Goal: Task Accomplishment & Management: Complete application form

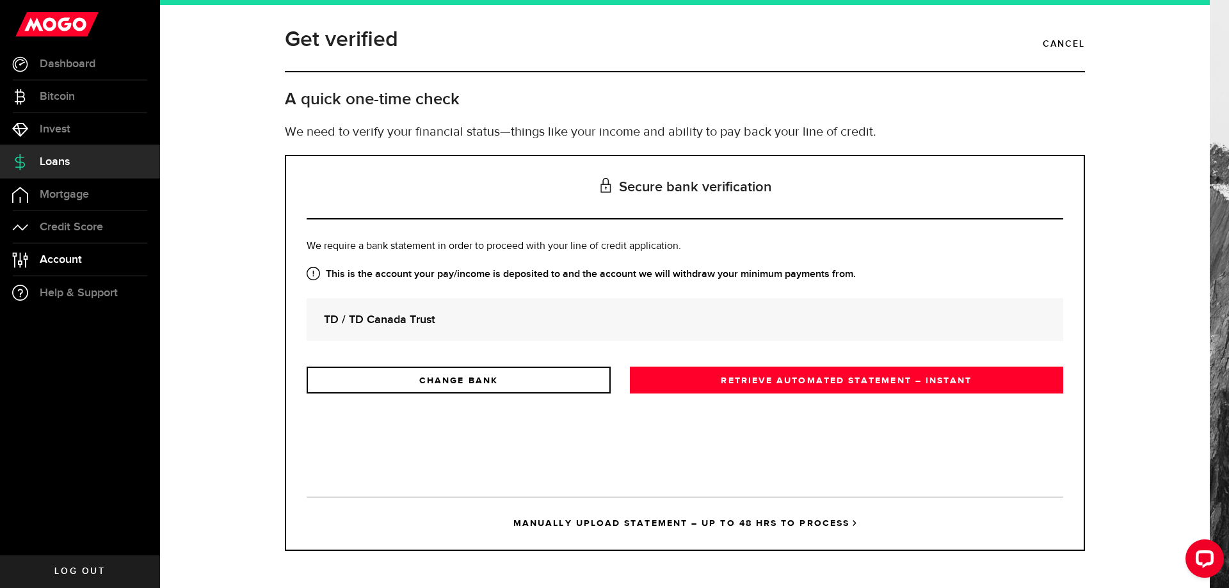
click at [70, 266] on link "Account Compte" at bounding box center [80, 260] width 160 height 32
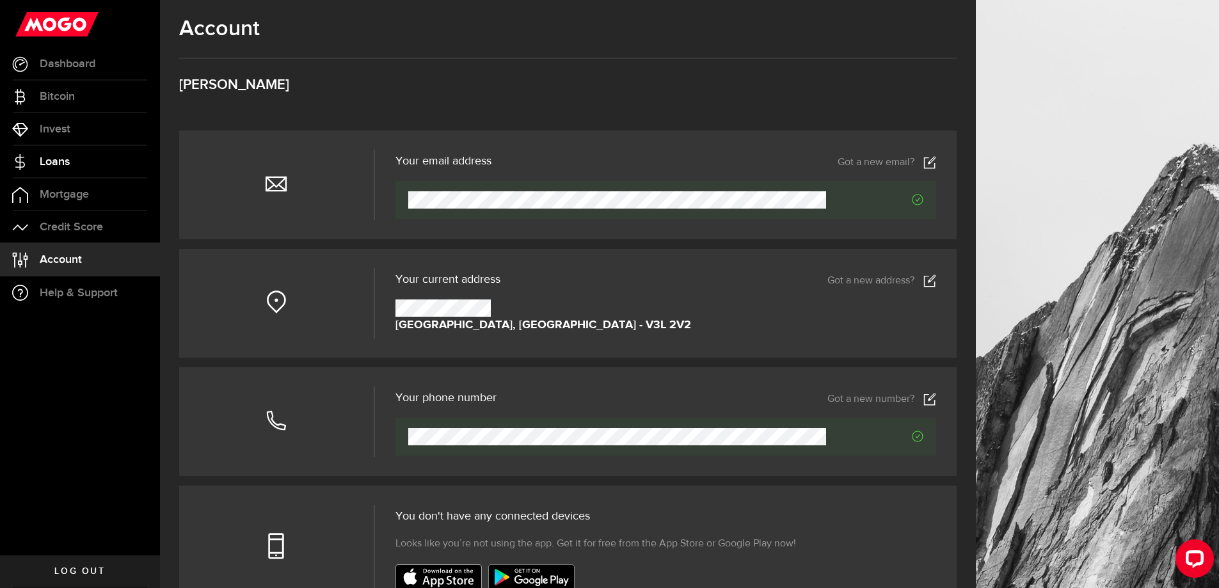
click at [48, 163] on span "Loans" at bounding box center [55, 162] width 30 height 12
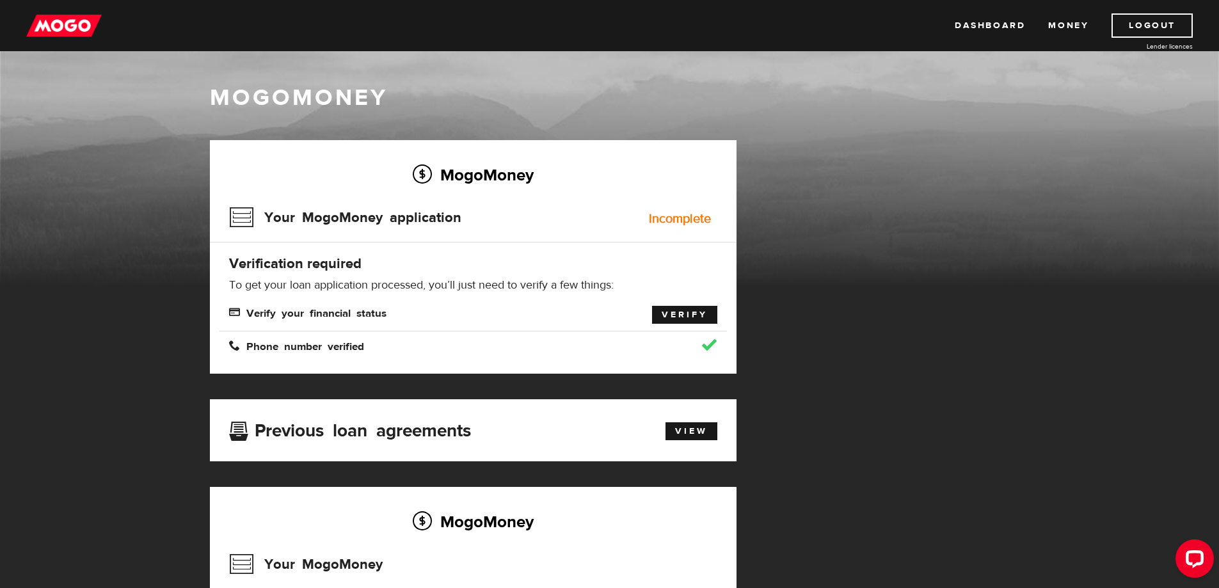
click at [678, 308] on link "Verify" at bounding box center [684, 315] width 65 height 18
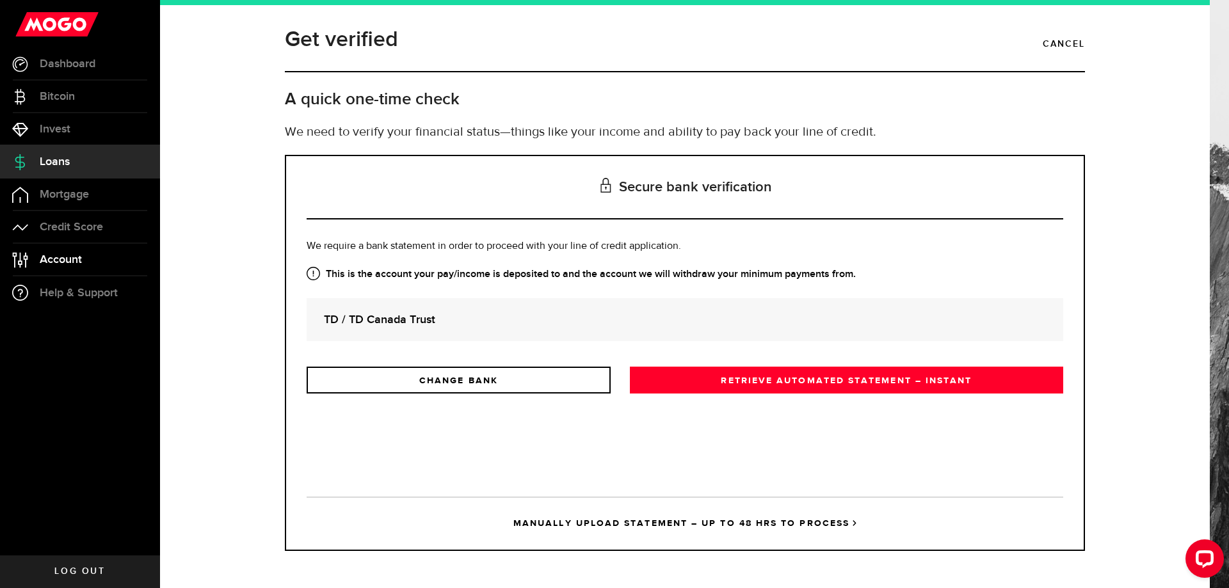
click at [55, 264] on span "Account" at bounding box center [61, 260] width 42 height 12
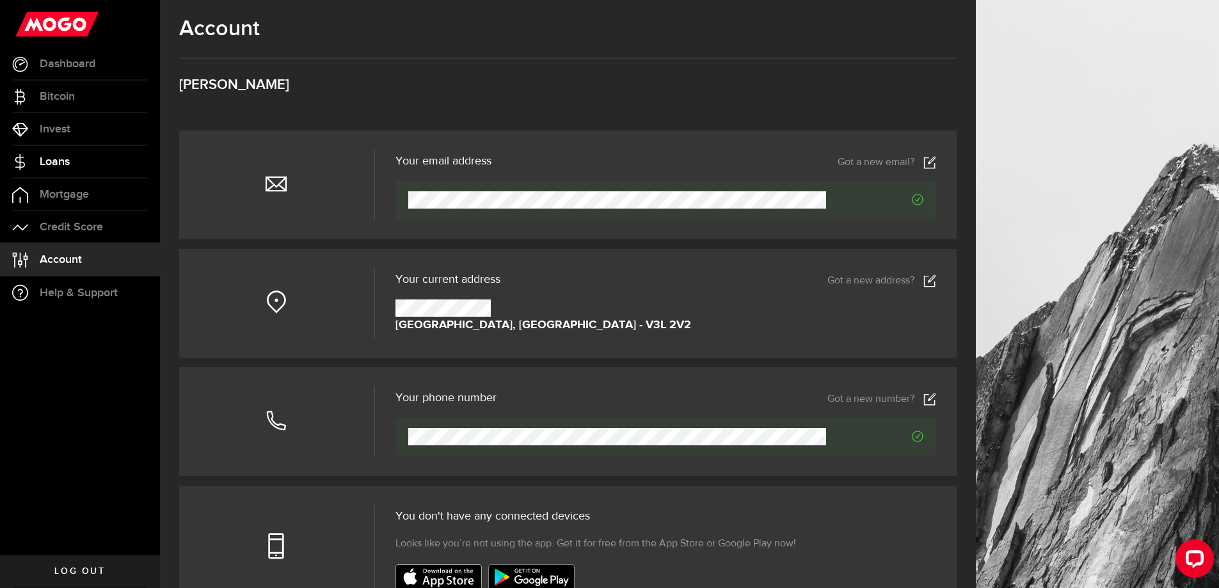
click at [62, 163] on span "Loans" at bounding box center [55, 162] width 30 height 12
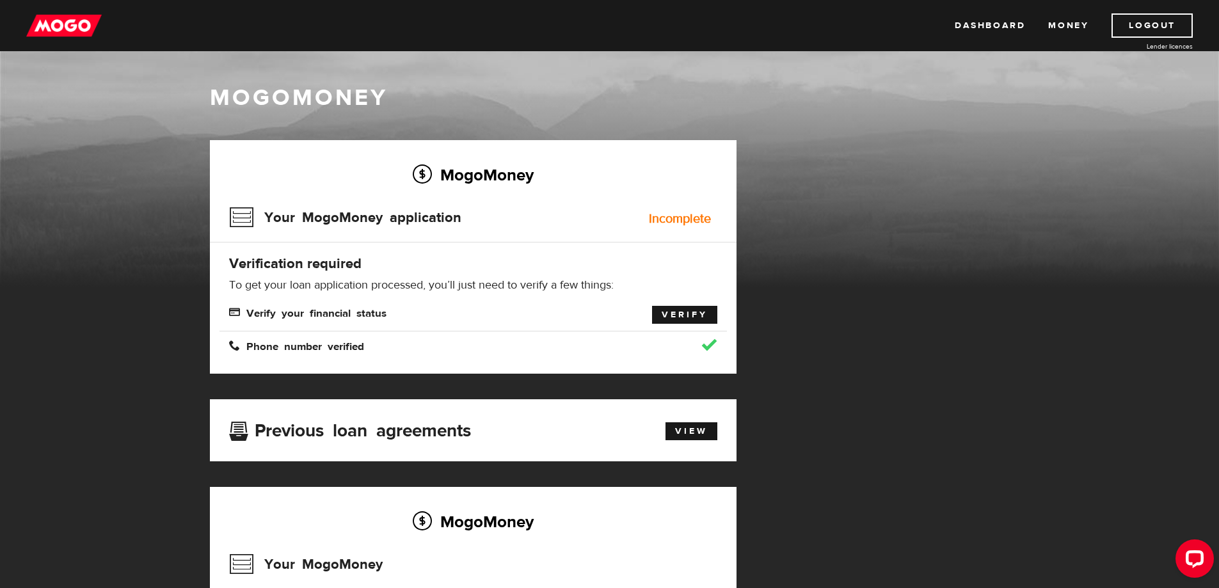
click at [679, 319] on link "Verify" at bounding box center [684, 315] width 65 height 18
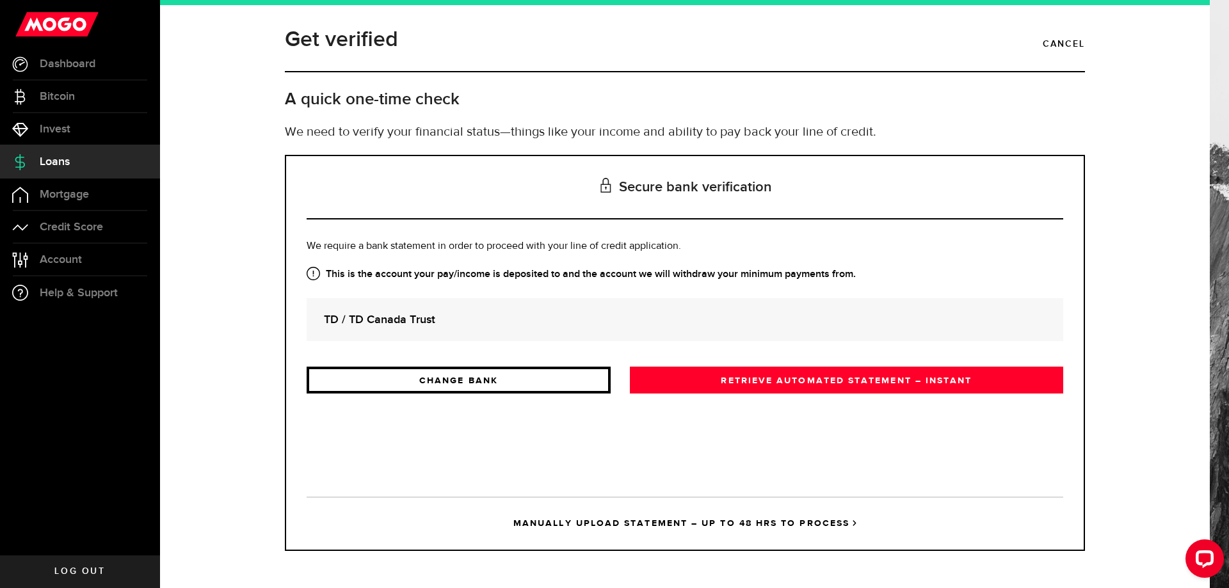
click at [495, 381] on link "CHANGE BANK" at bounding box center [459, 380] width 304 height 27
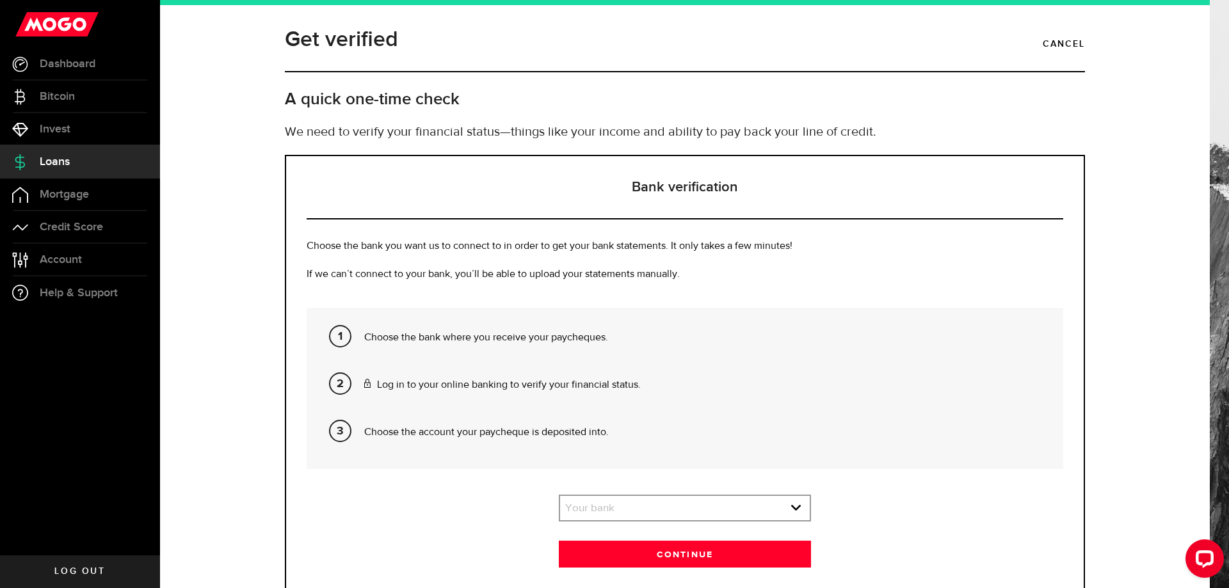
scroll to position [60, 0]
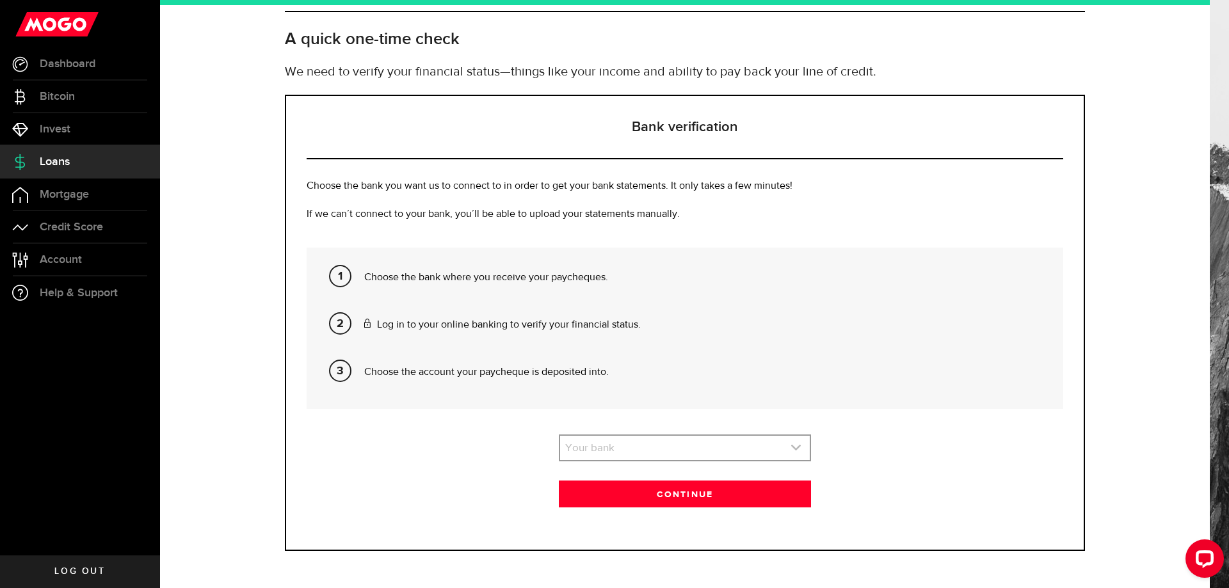
click at [790, 449] on icon "expand select" at bounding box center [795, 447] width 11 height 11
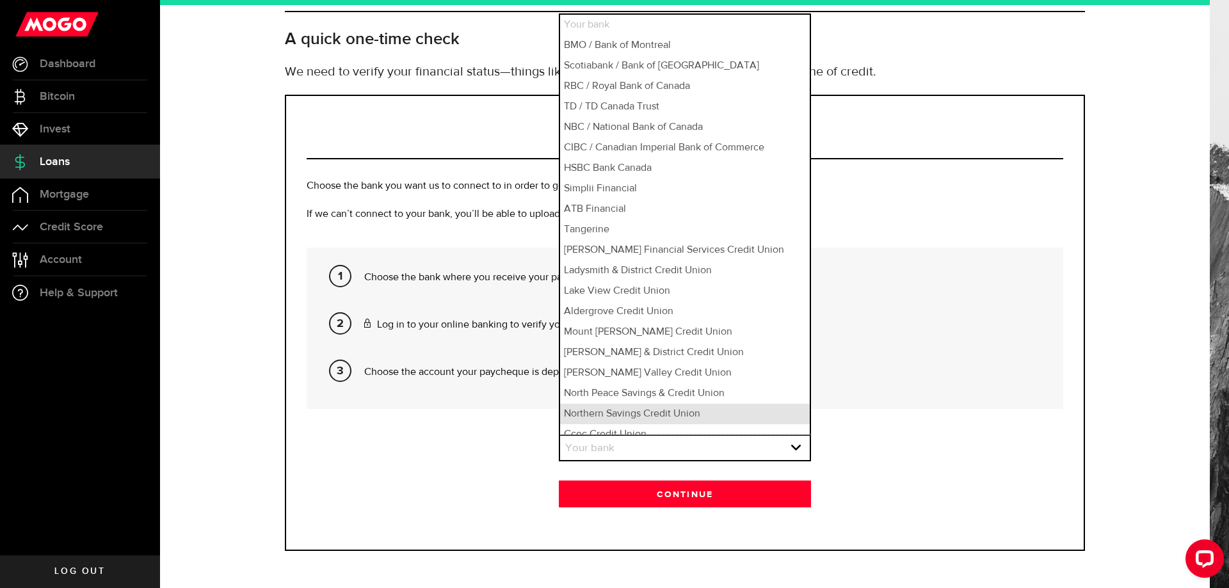
scroll to position [10, 0]
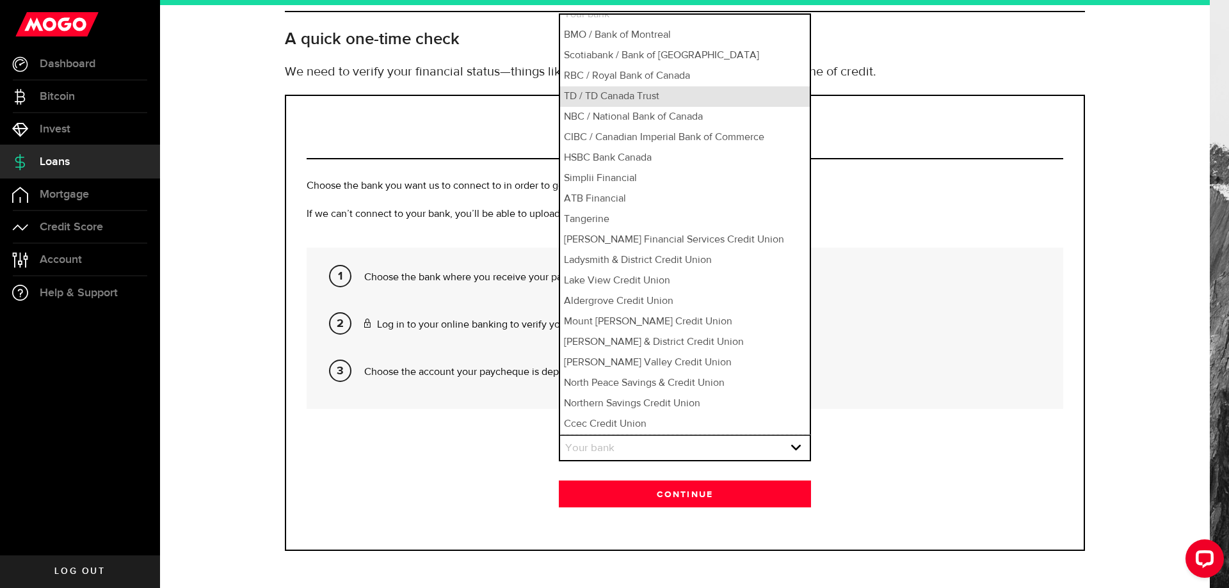
click at [630, 102] on li "TD / TD Canada Trust" at bounding box center [685, 96] width 250 height 20
select select "4"
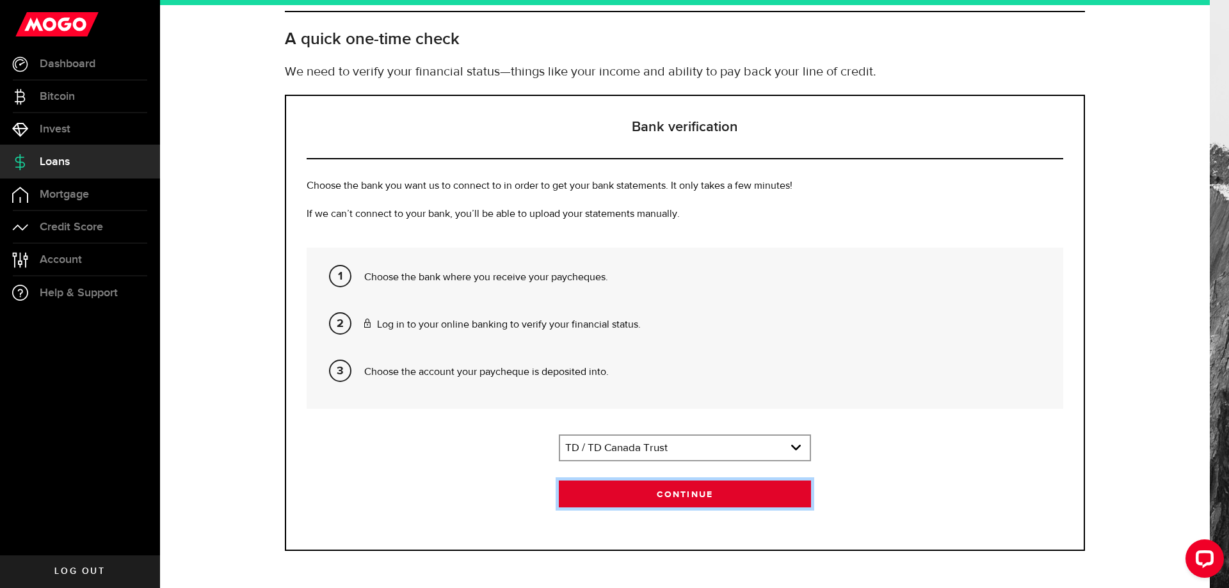
click at [690, 492] on button "Continue" at bounding box center [685, 494] width 252 height 27
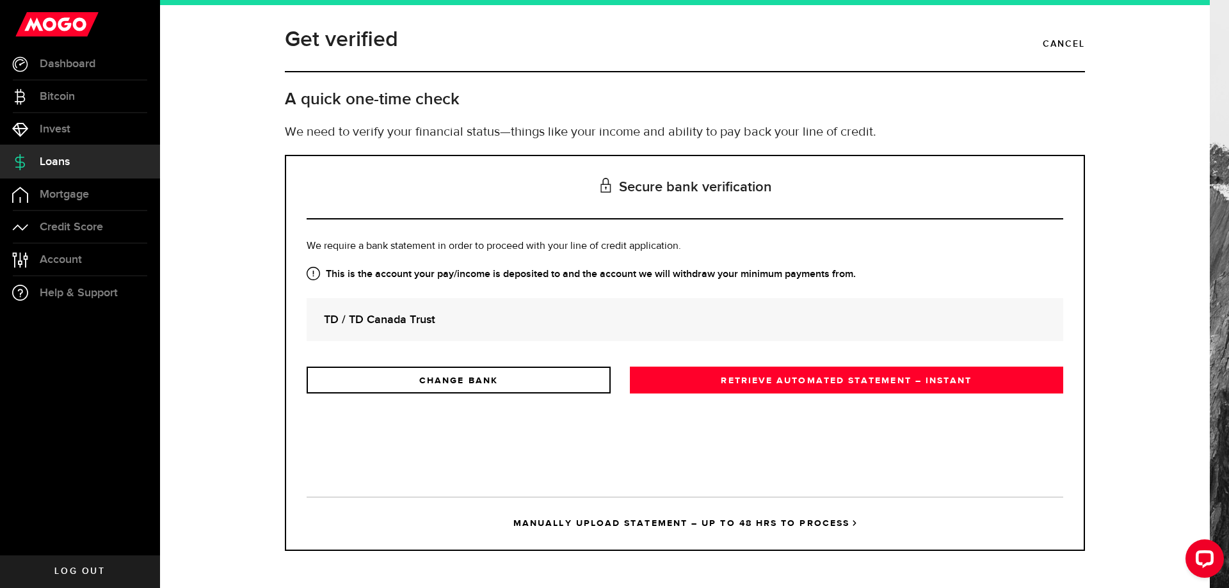
scroll to position [0, 0]
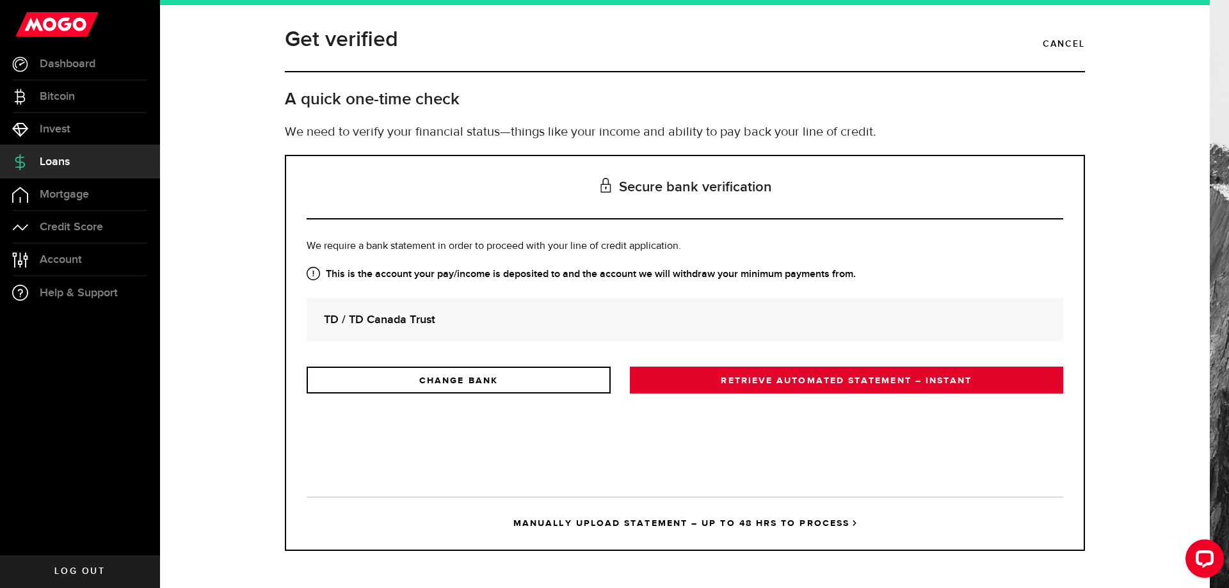
click at [746, 380] on link "RETRIEVE AUTOMATED STATEMENT – INSTANT" at bounding box center [846, 380] width 433 height 27
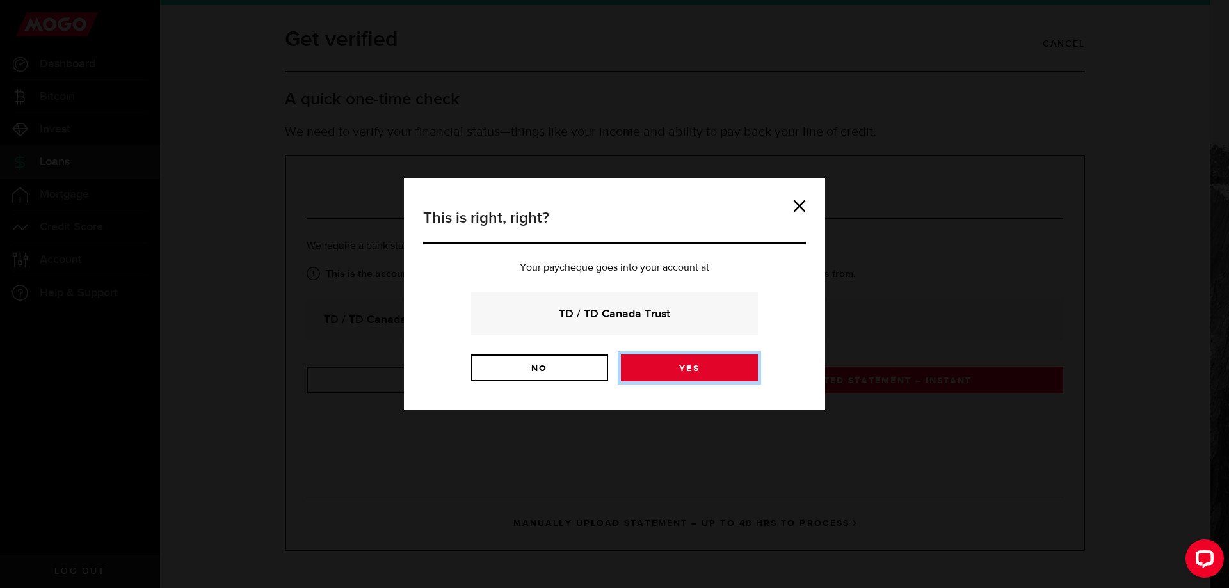
click at [692, 374] on link "Yes" at bounding box center [689, 368] width 137 height 27
